Goal: Task Accomplishment & Management: Manage account settings

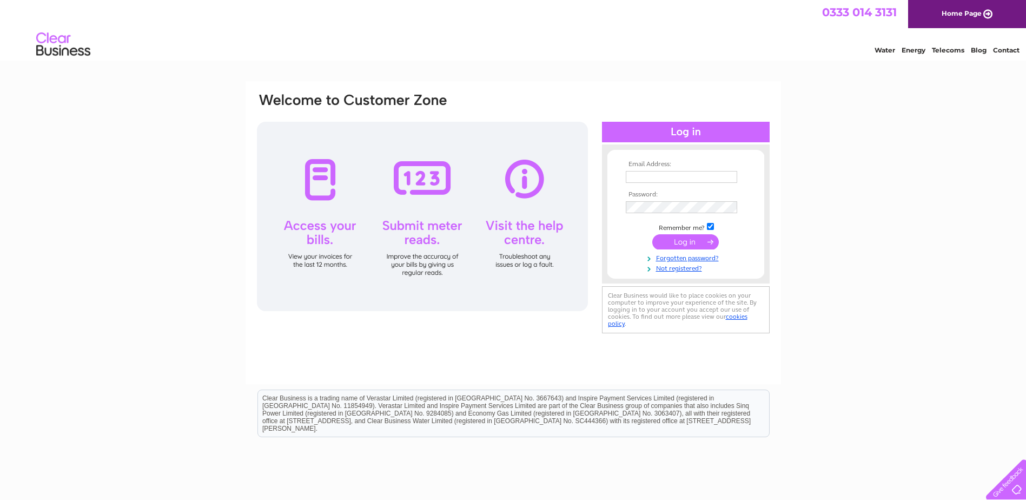
type input "invoices@cookfood.net"
click at [686, 243] on input "submit" at bounding box center [685, 241] width 67 height 15
click at [902, 233] on div "Email Address: [EMAIL_ADDRESS][DOMAIN_NAME] Password: Forgotten password?" at bounding box center [513, 325] width 1026 height 488
click at [701, 240] on input "submit" at bounding box center [685, 241] width 67 height 15
